Goal: Find specific page/section: Find specific page/section

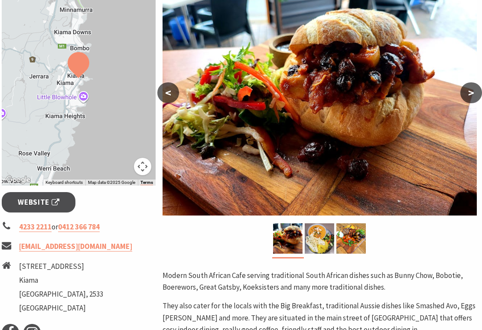
scroll to position [157, 2]
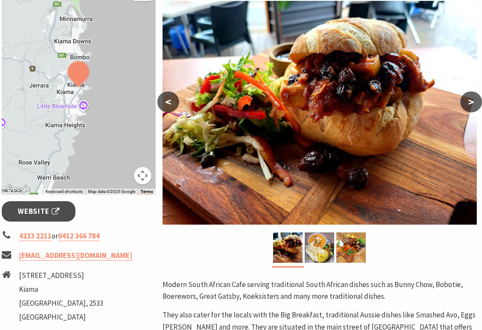
click at [460, 220] on img at bounding box center [320, 113] width 315 height 224
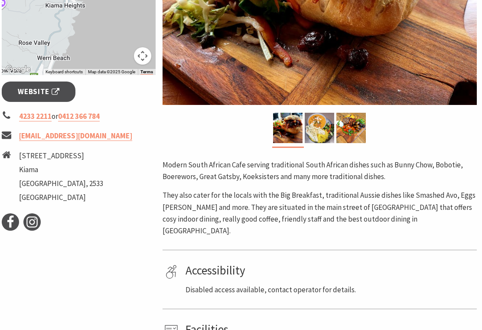
scroll to position [307, 2]
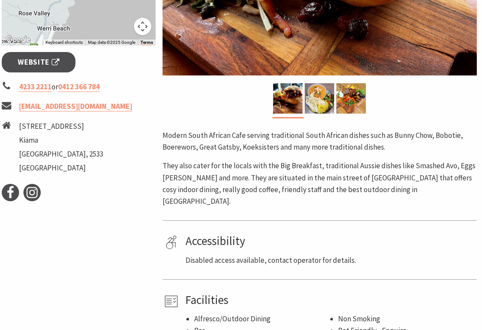
click at [44, 59] on span "Website" at bounding box center [39, 62] width 42 height 12
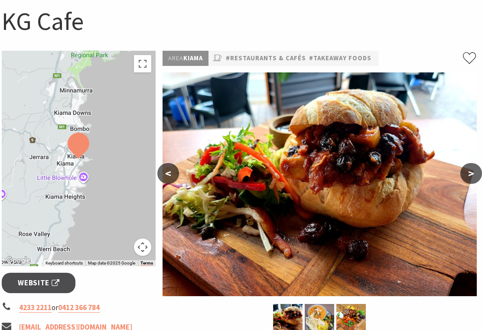
scroll to position [0, 2]
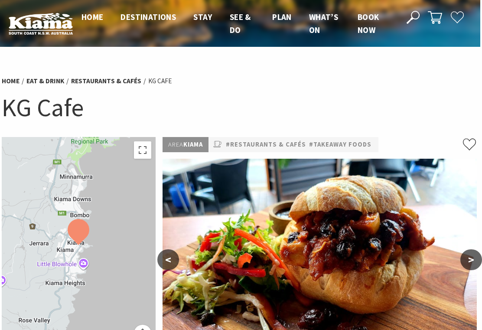
click at [116, 81] on link "Restaurants & Cafés" at bounding box center [106, 81] width 70 height 9
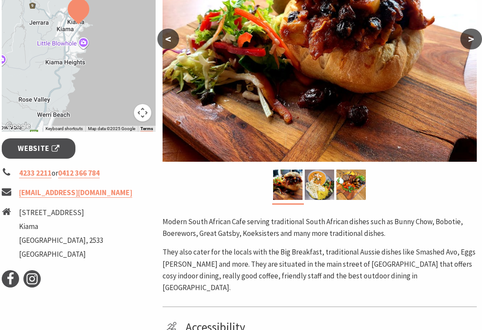
scroll to position [222, 2]
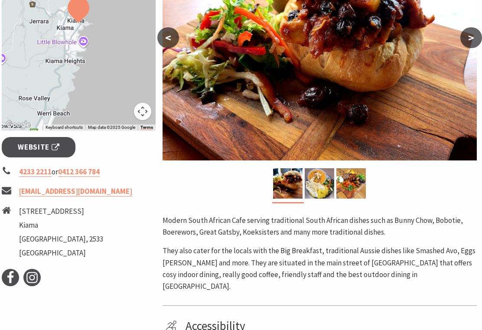
click at [36, 142] on span "Website" at bounding box center [39, 148] width 42 height 12
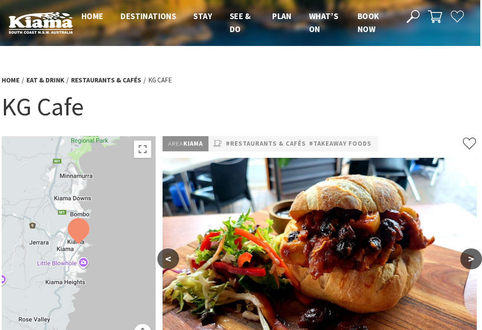
scroll to position [0, 2]
